Goal: Navigation & Orientation: Go to known website

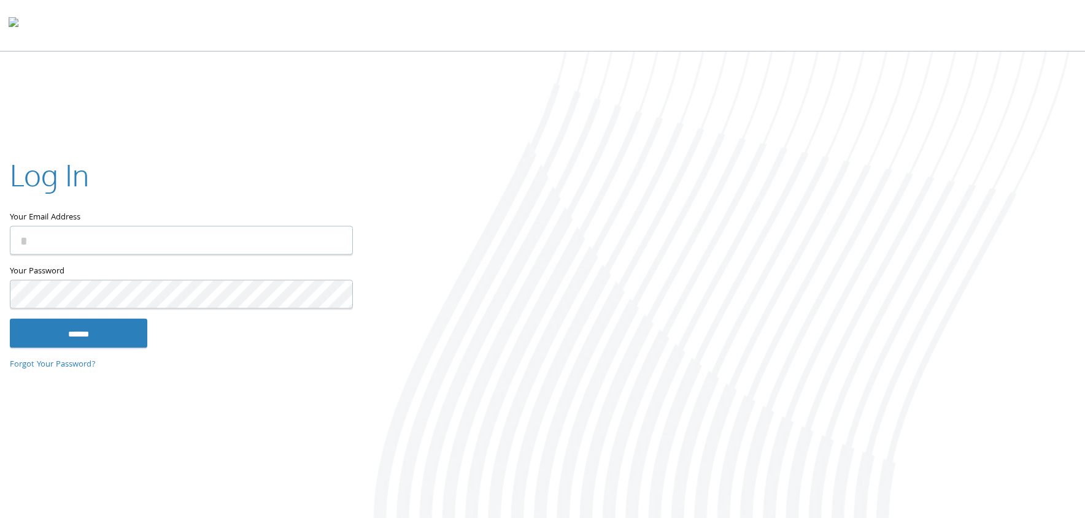
click at [135, 247] on input "Your Email Address" at bounding box center [181, 240] width 343 height 29
type input "**********"
click at [58, 331] on input "******" at bounding box center [78, 332] width 137 height 29
